Goal: Task Accomplishment & Management: Manage account settings

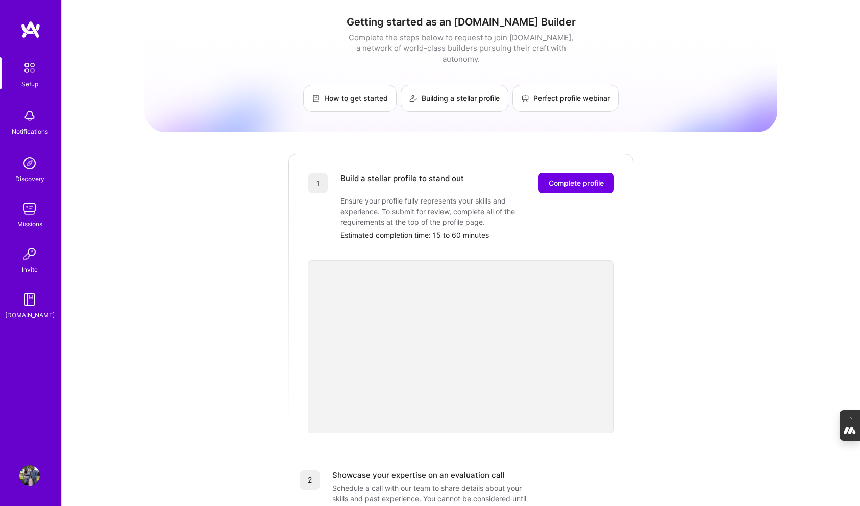
scroll to position [173, 0]
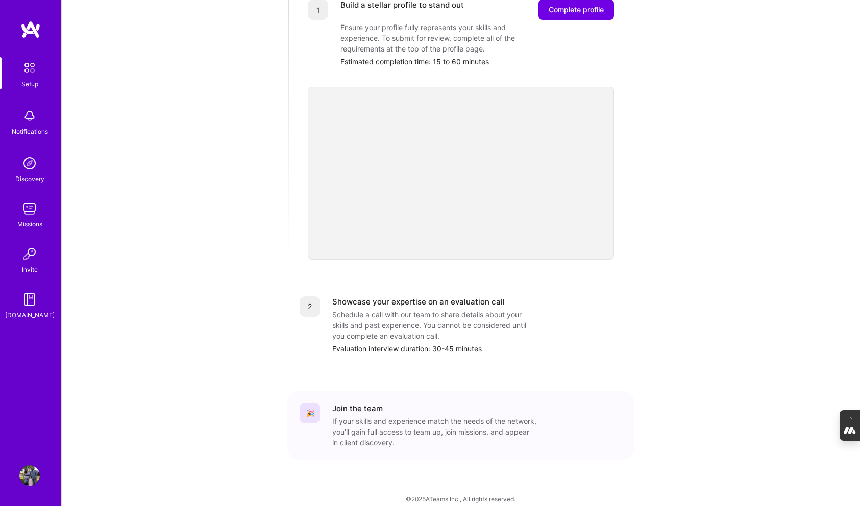
click at [27, 476] on img at bounding box center [29, 475] width 20 height 20
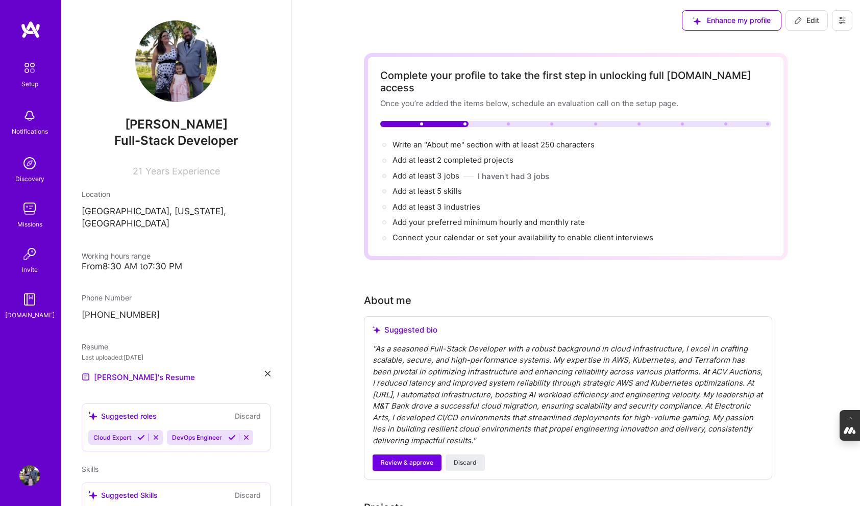
click at [840, 17] on icon at bounding box center [842, 20] width 8 height 8
click at [796, 93] on button "Log Out" at bounding box center [814, 96] width 77 height 26
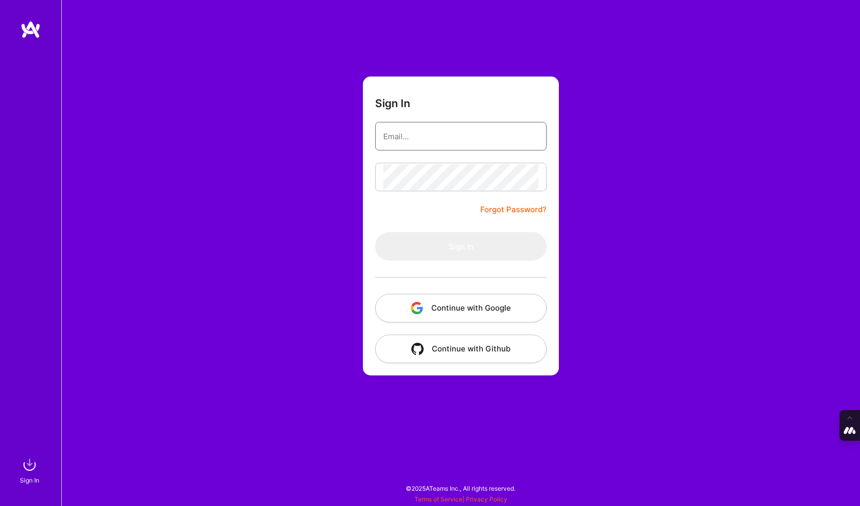
click at [413, 136] on input "email" at bounding box center [460, 136] width 155 height 26
type input "tanya@a.team"
click at [454, 306] on button "Continue with Google" at bounding box center [460, 308] width 171 height 29
